Goal: Check status: Check status

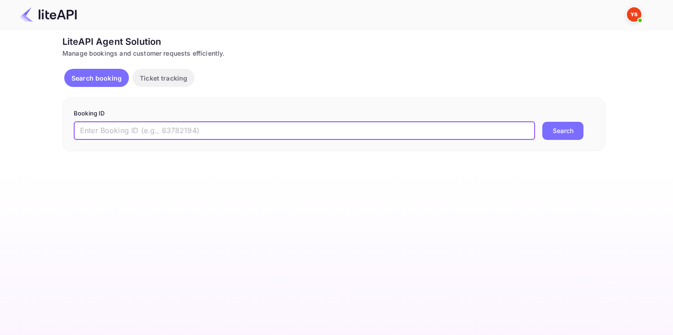
click at [160, 139] on input "text" at bounding box center [304, 131] width 461 height 18
paste input "8477364"
type input "8477364"
click at [542, 122] on button "Search" at bounding box center [562, 131] width 41 height 18
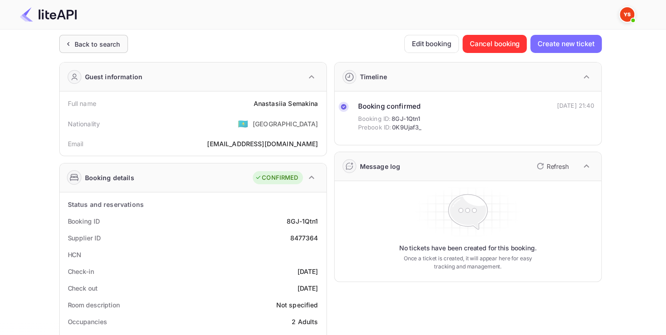
click at [108, 51] on div "Back to search" at bounding box center [93, 44] width 69 height 18
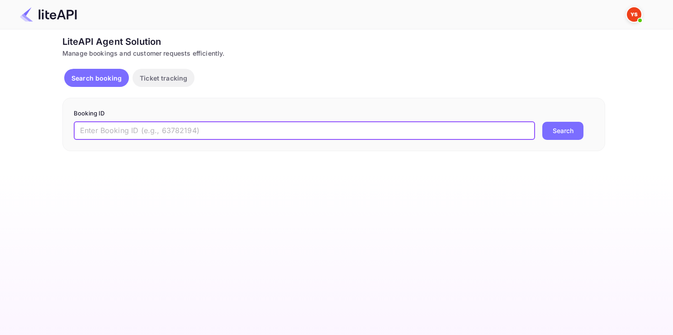
paste input "8477364"
click at [154, 129] on input "8477364" at bounding box center [304, 131] width 461 height 18
type input "8477364"
click at [542, 122] on button "Search" at bounding box center [562, 131] width 41 height 18
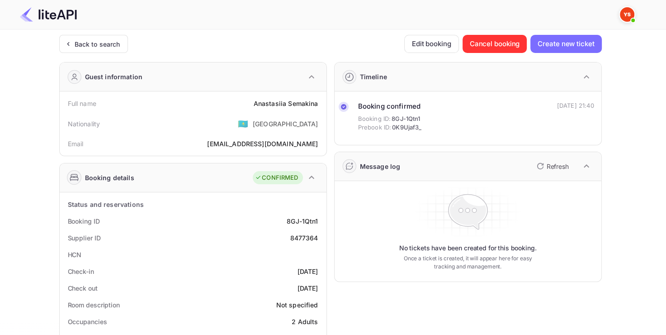
click at [306, 241] on div "8477364" at bounding box center [304, 237] width 28 height 9
copy div "8477364"
drag, startPoint x: 242, startPoint y: 103, endPoint x: 322, endPoint y: 99, distance: 80.1
click at [323, 100] on div "Full name [PERSON_NAME] Nationality 🇰🇿 [DEMOGRAPHIC_DATA] Email [EMAIL_ADDRESS]…" at bounding box center [193, 123] width 267 height 64
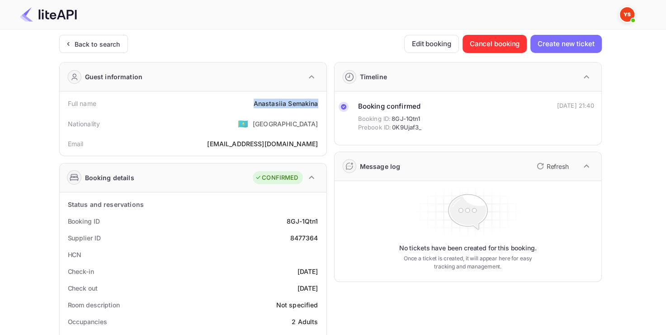
copy div "[PERSON_NAME]"
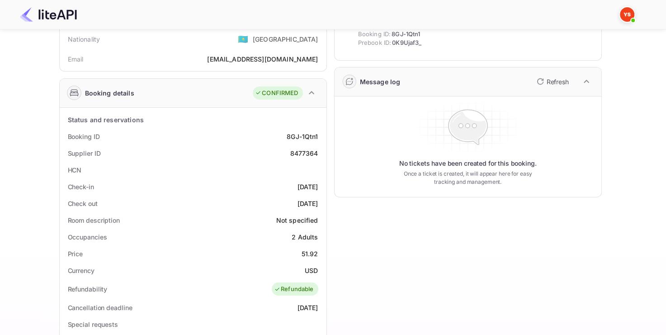
scroll to position [85, 0]
copy div "51.92"
drag, startPoint x: 298, startPoint y: 252, endPoint x: 322, endPoint y: 251, distance: 23.5
click at [322, 252] on div "Price 51.92" at bounding box center [193, 253] width 260 height 17
